Goal: Task Accomplishment & Management: Complete application form

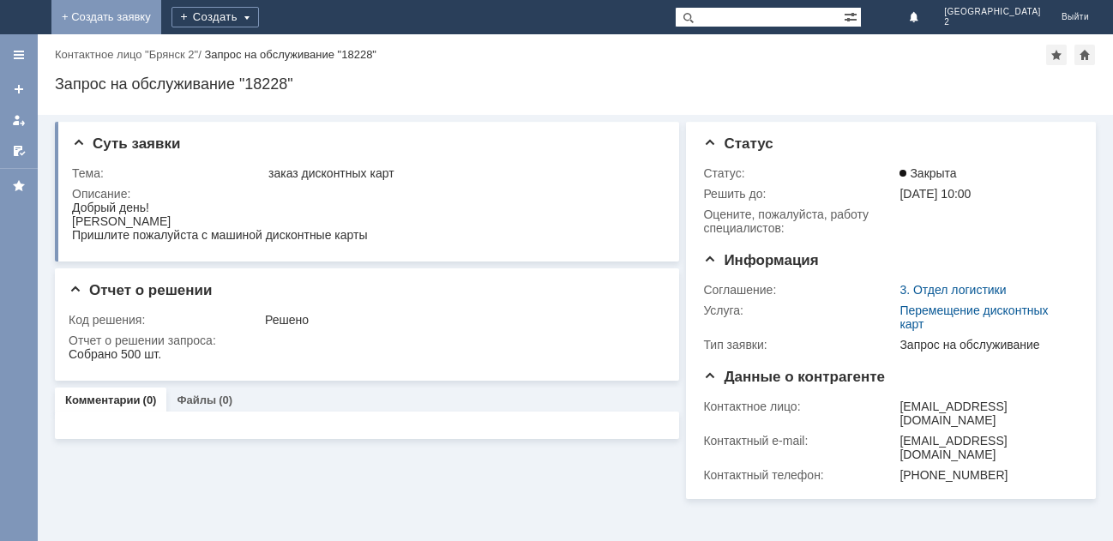
click at [161, 3] on link "+ Создать заявку" at bounding box center [106, 17] width 110 height 34
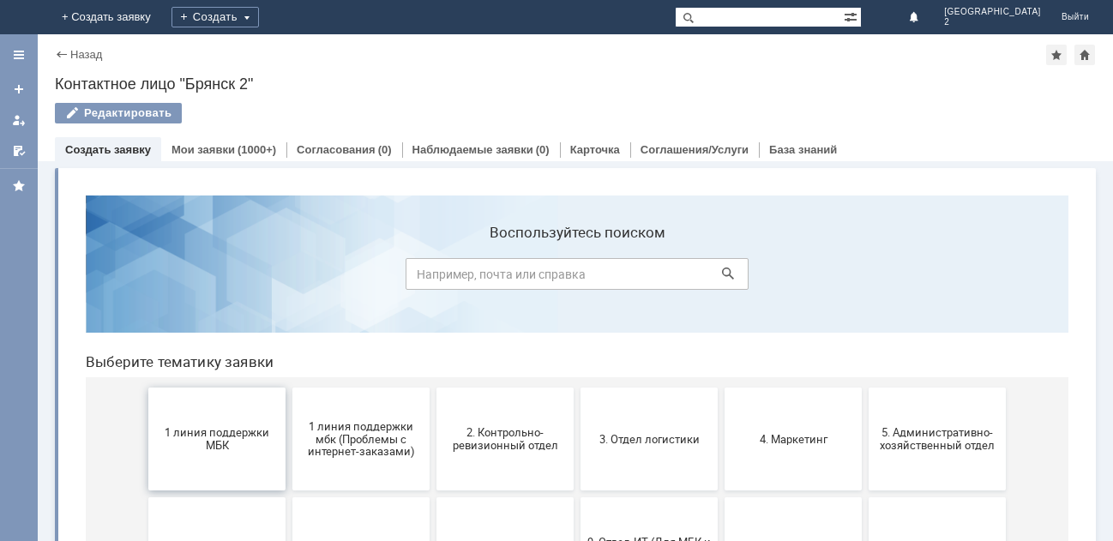
click at [217, 416] on button "1 линия поддержки МБК" at bounding box center [216, 439] width 137 height 103
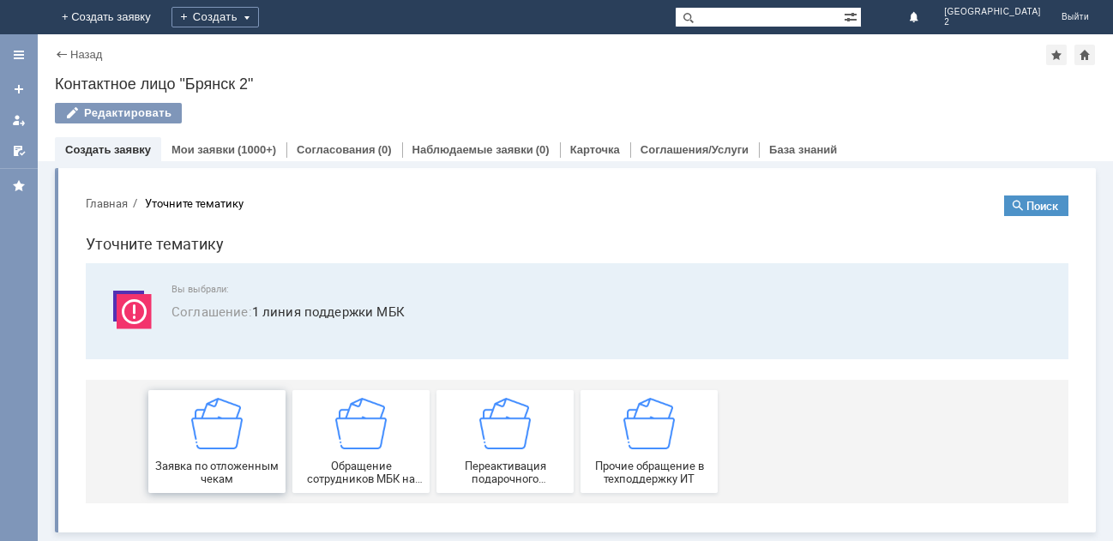
click at [217, 429] on img at bounding box center [216, 423] width 51 height 51
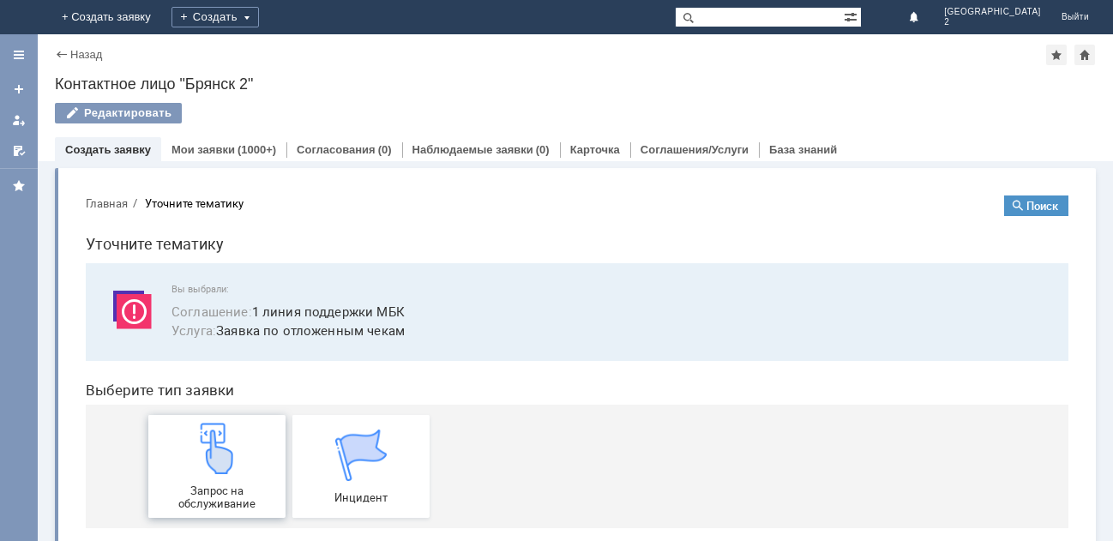
click at [220, 449] on img at bounding box center [216, 448] width 51 height 51
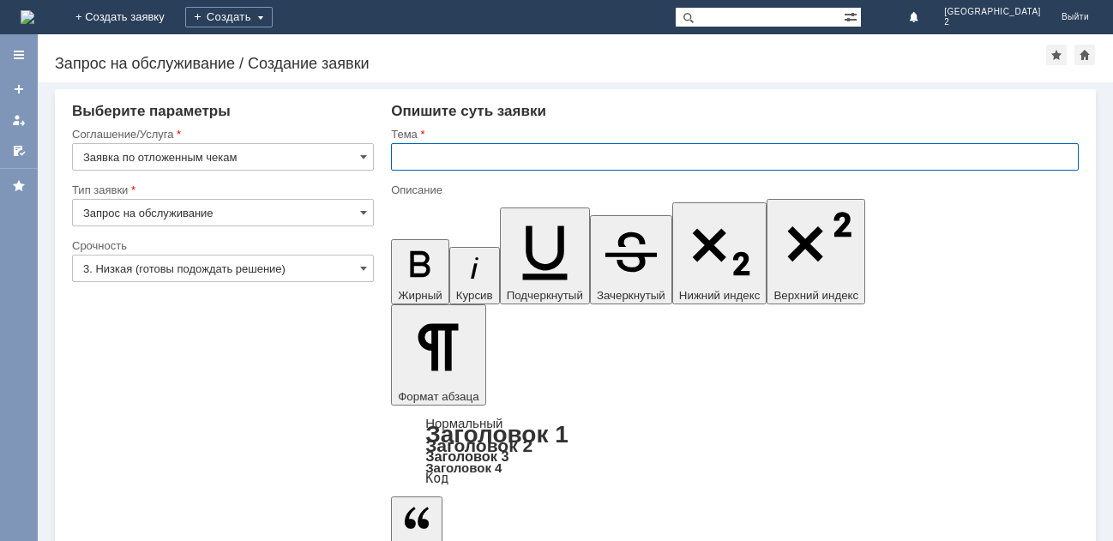
click at [411, 156] on input "text" at bounding box center [735, 156] width 688 height 27
type input "Отлож.чеки Бр2"
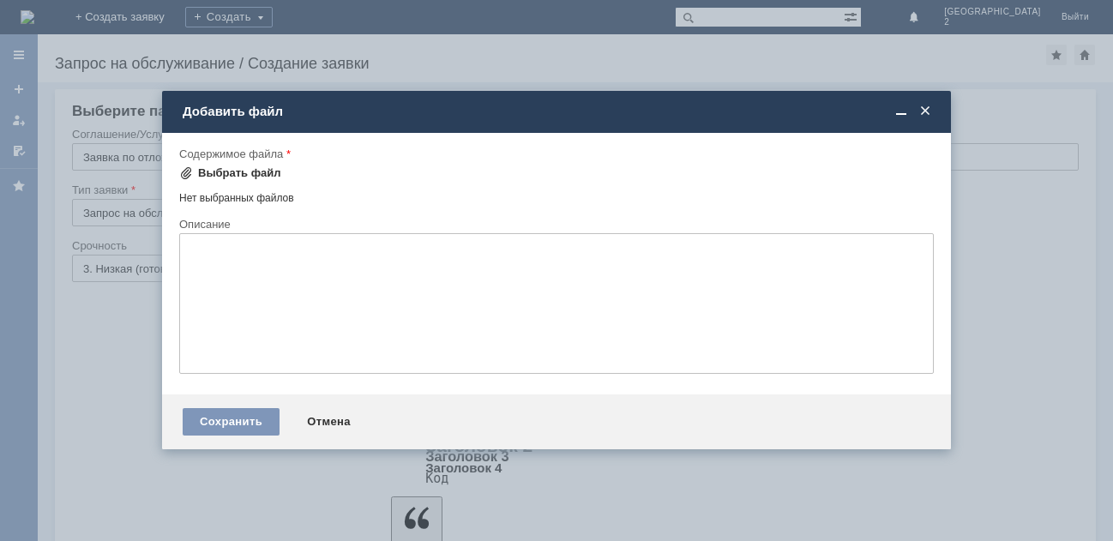
click at [255, 173] on div "Выбрать файл" at bounding box center [239, 173] width 83 height 14
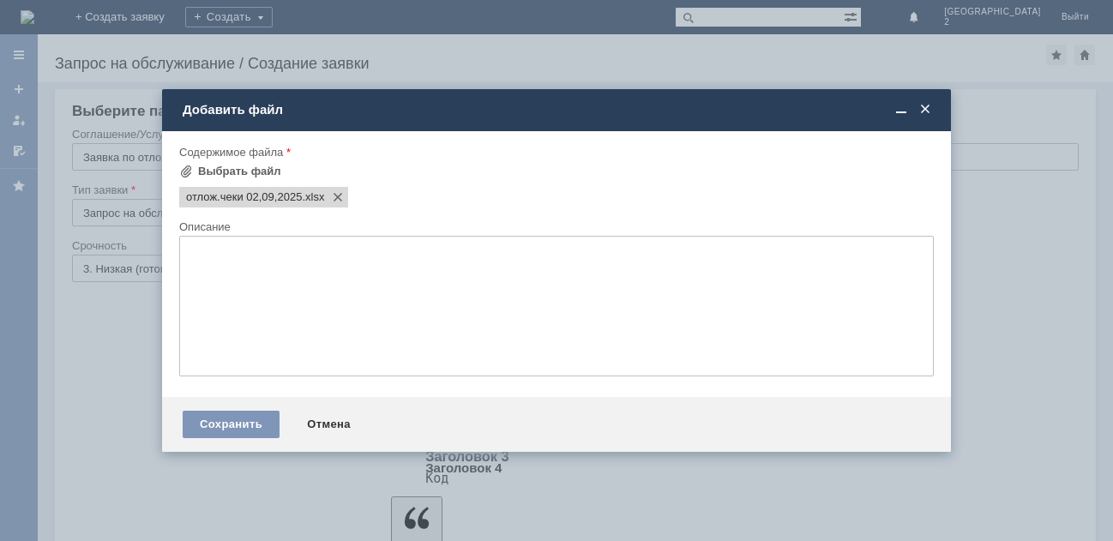
click at [231, 409] on div "Сохранить Отмена" at bounding box center [556, 424] width 789 height 55
click at [235, 422] on div "Сохранить" at bounding box center [231, 424] width 97 height 27
